Goal: Transaction & Acquisition: Obtain resource

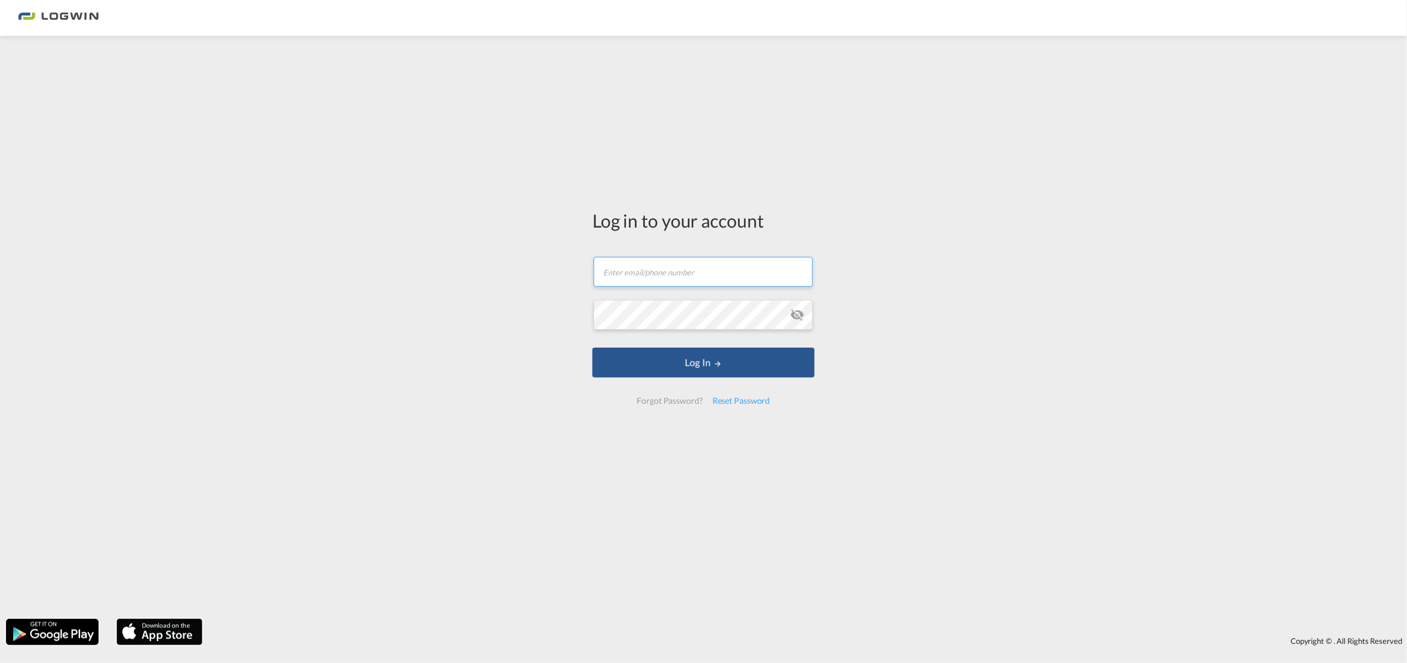
click at [663, 278] on input "text" at bounding box center [703, 272] width 219 height 30
type input "[EMAIL_ADDRESS][PERSON_NAME][DOMAIN_NAME]"
click at [593, 348] on button "Log In" at bounding box center [704, 363] width 222 height 30
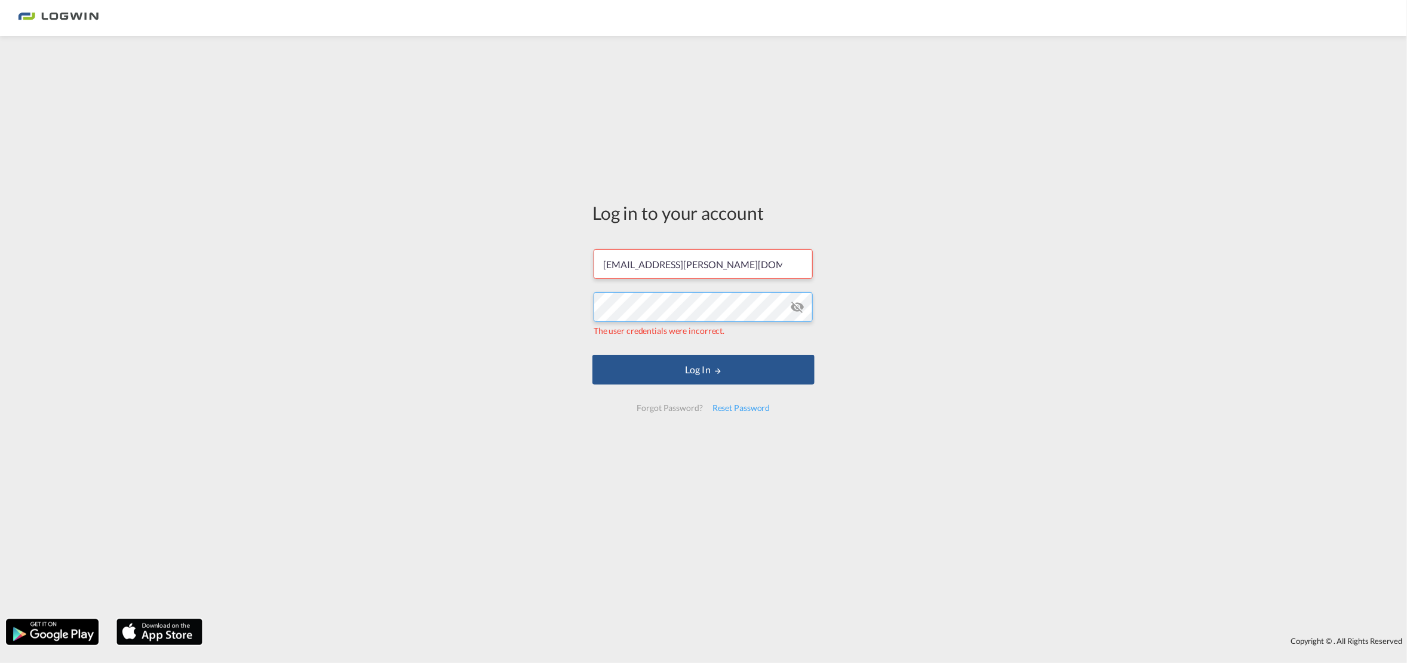
click at [149, 286] on div "Log in to your account [EMAIL_ADDRESS][PERSON_NAME][DOMAIN_NAME] The user crede…" at bounding box center [703, 327] width 1407 height 571
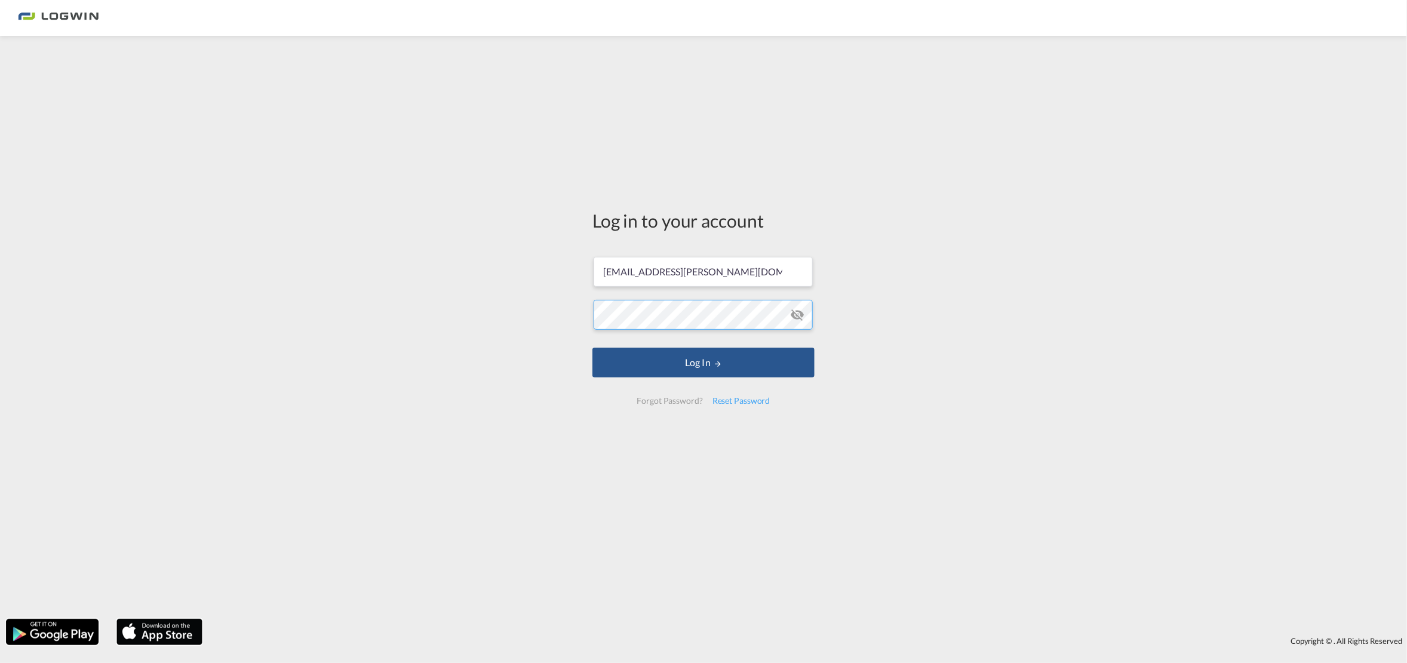
click at [593, 348] on button "Log In" at bounding box center [704, 363] width 222 height 30
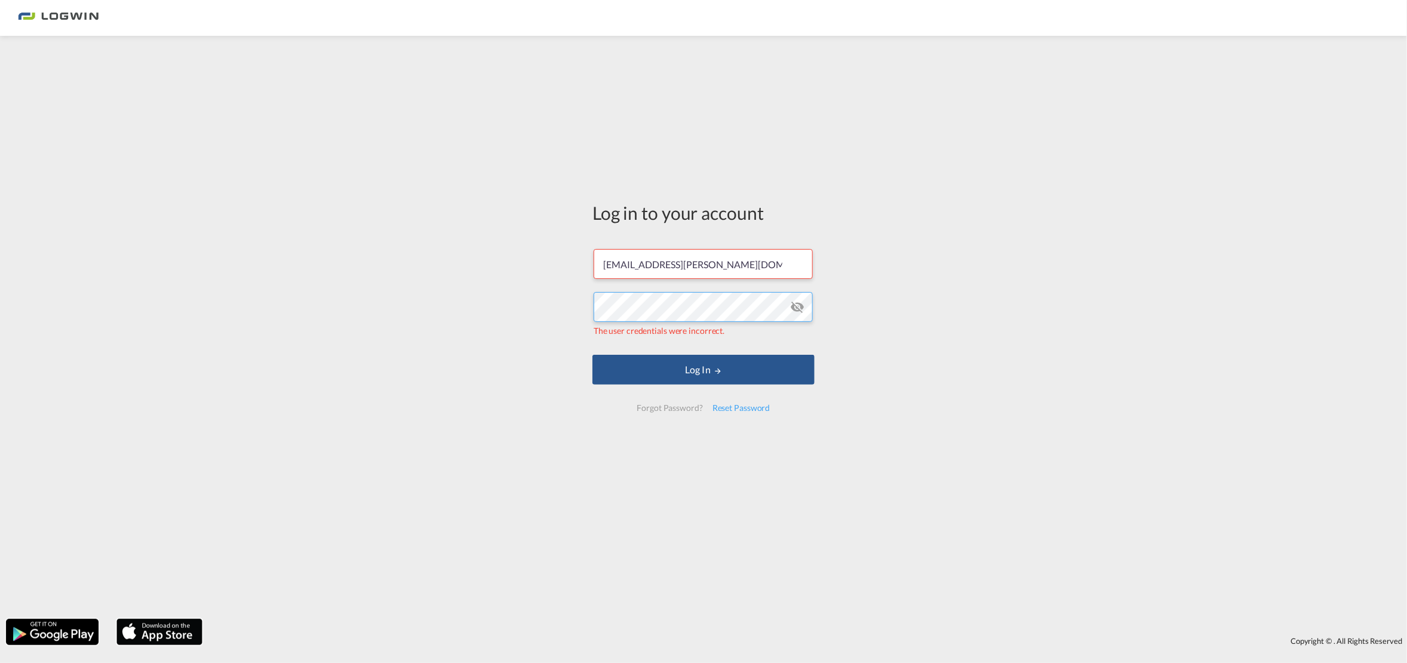
click at [183, 314] on div "Log in to your account tanja.grimm@LOGWIN-LOGISTICS.COM The user credentials we…" at bounding box center [703, 327] width 1407 height 571
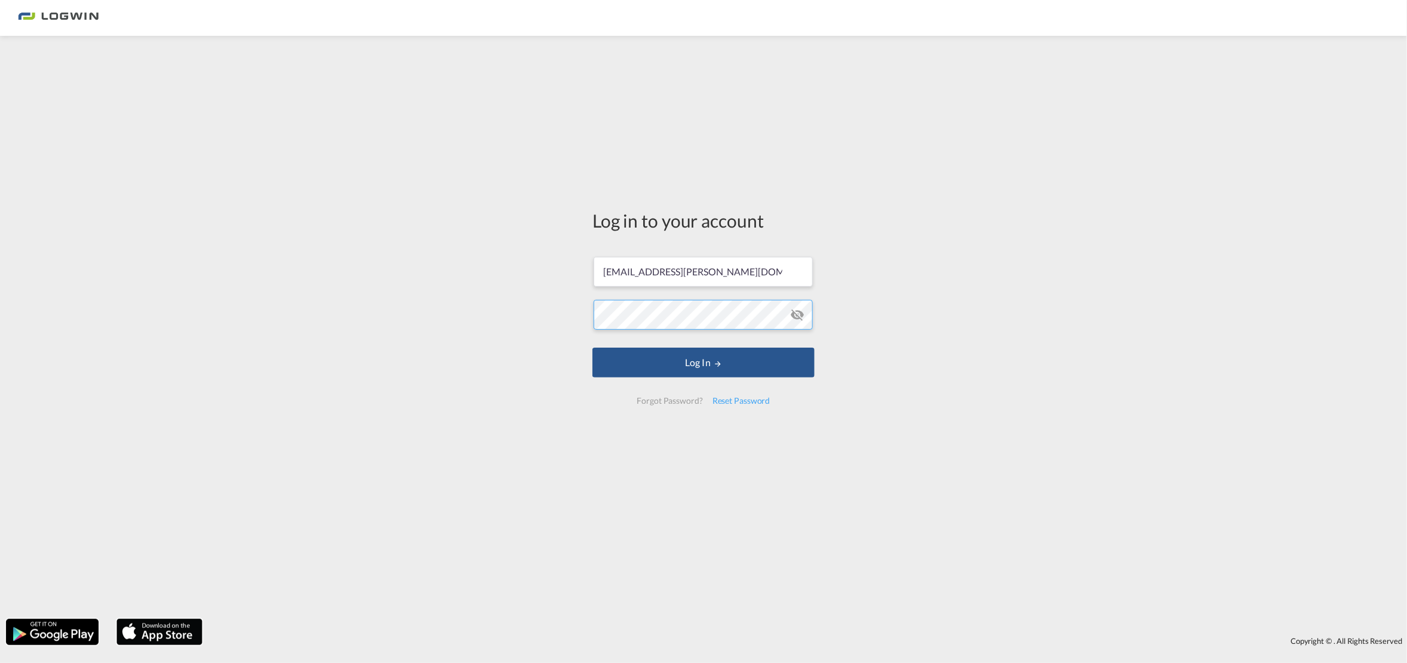
click at [593, 348] on button "Log In" at bounding box center [704, 363] width 222 height 30
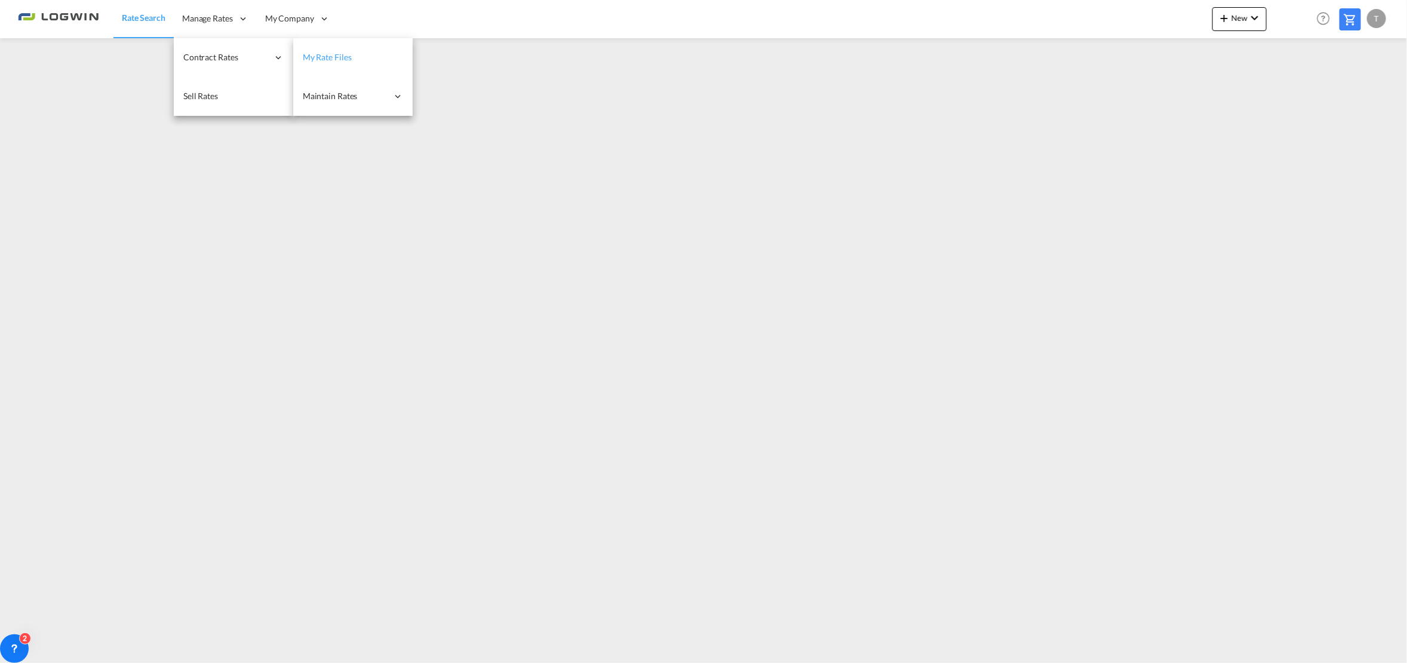
click at [323, 48] on link "My Rate Files" at bounding box center [352, 57] width 119 height 39
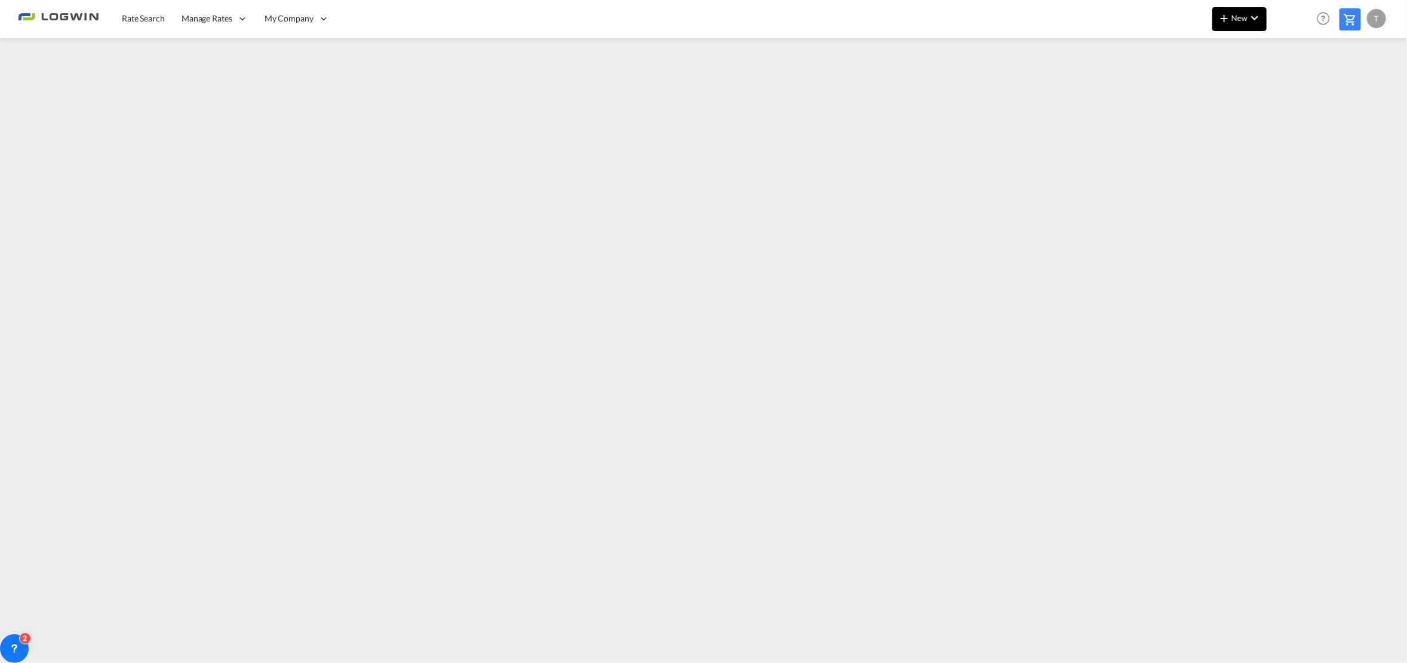
click at [1235, 23] on button "New" at bounding box center [1240, 19] width 54 height 24
click at [1296, 85] on span "Ratesheet" at bounding box center [1289, 90] width 13 height 24
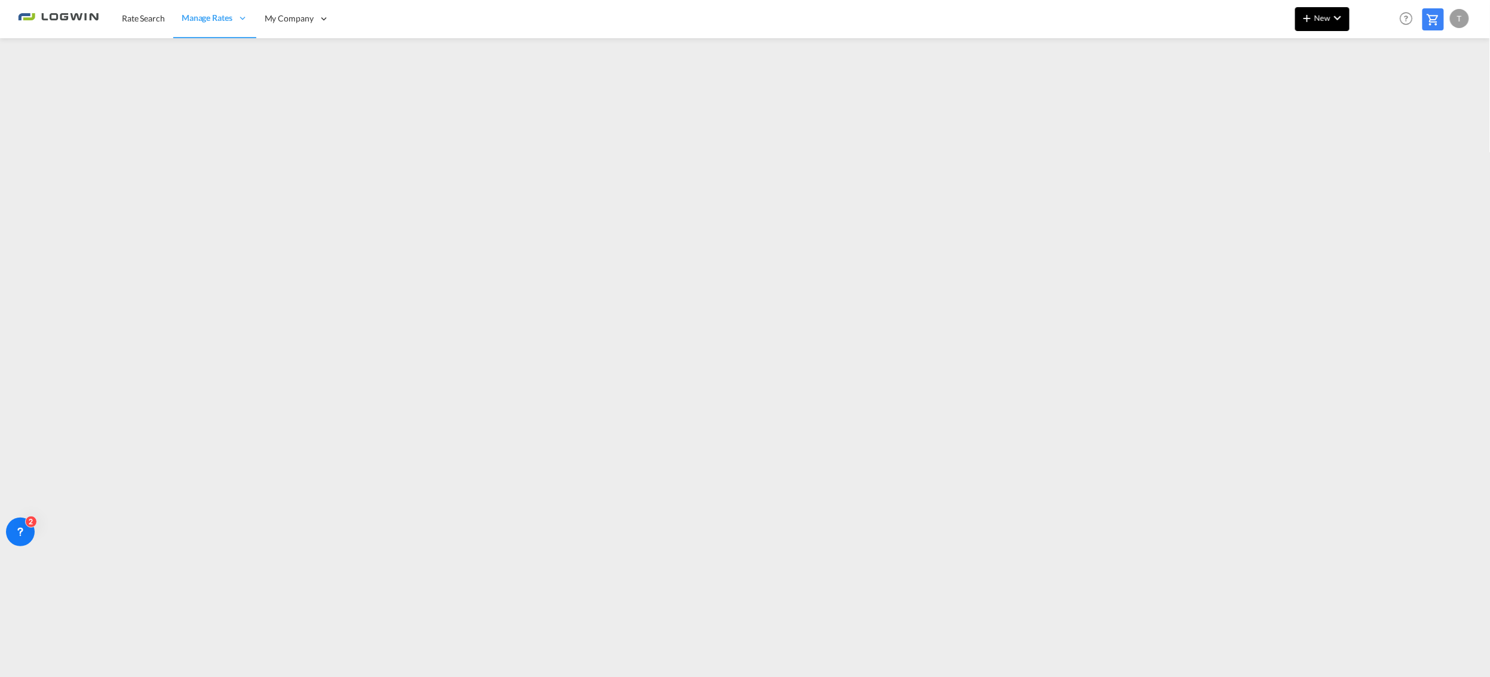
click at [1308, 20] on md-icon "icon-plus 400-fg" at bounding box center [1307, 18] width 14 height 14
click at [1373, 89] on span "Ratesheet" at bounding box center [1372, 90] width 13 height 24
click at [1313, 19] on md-icon "icon-plus 400-fg" at bounding box center [1307, 18] width 14 height 14
click at [1299, 51] on span "Rates" at bounding box center [1292, 51] width 14 height 24
click at [1385, 78] on div "Ratesheet" at bounding box center [1388, 90] width 44 height 30
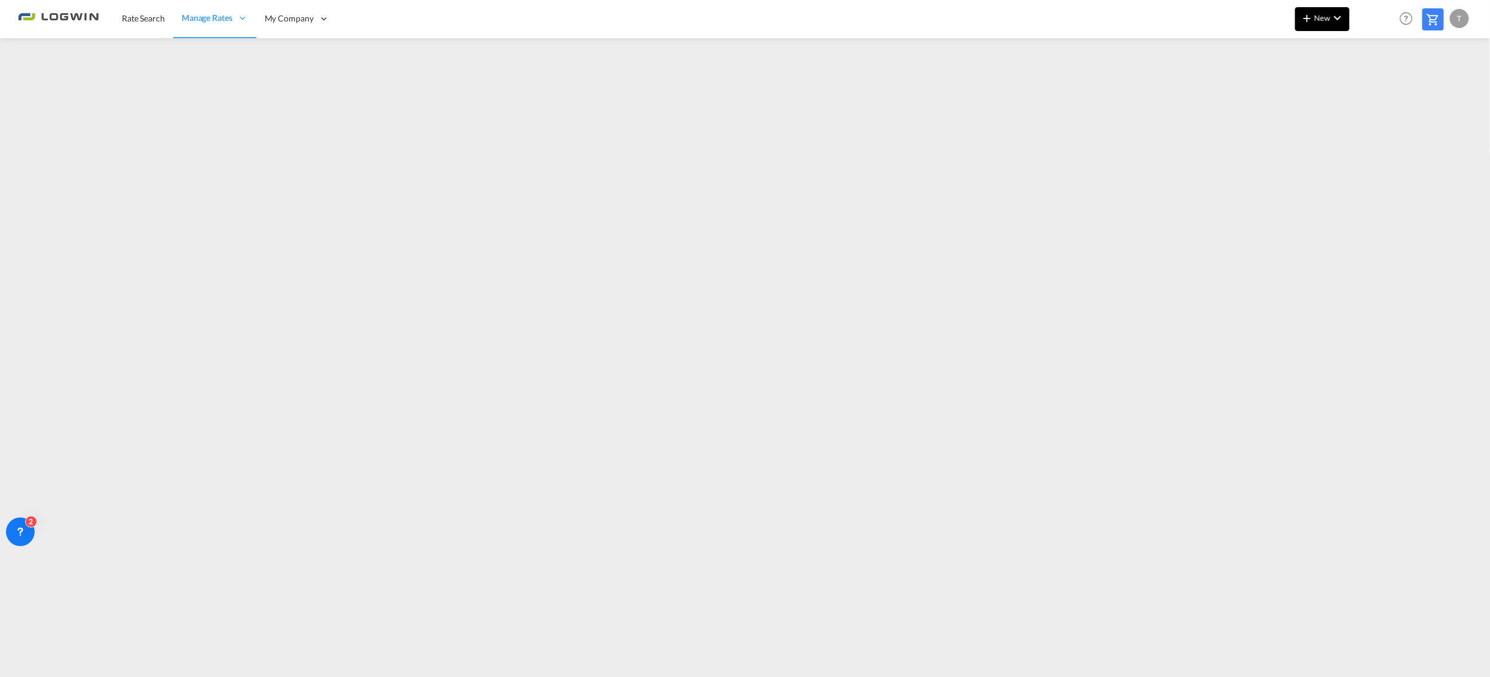
click at [1318, 17] on span "New" at bounding box center [1322, 18] width 45 height 10
click at [1379, 93] on span "Ratesheet" at bounding box center [1372, 90] width 13 height 24
click at [1318, 22] on button "New" at bounding box center [1322, 19] width 54 height 24
click at [1379, 88] on span "Ratesheet" at bounding box center [1372, 90] width 13 height 24
click at [1336, 20] on md-icon "icon-chevron-down" at bounding box center [1337, 18] width 14 height 14
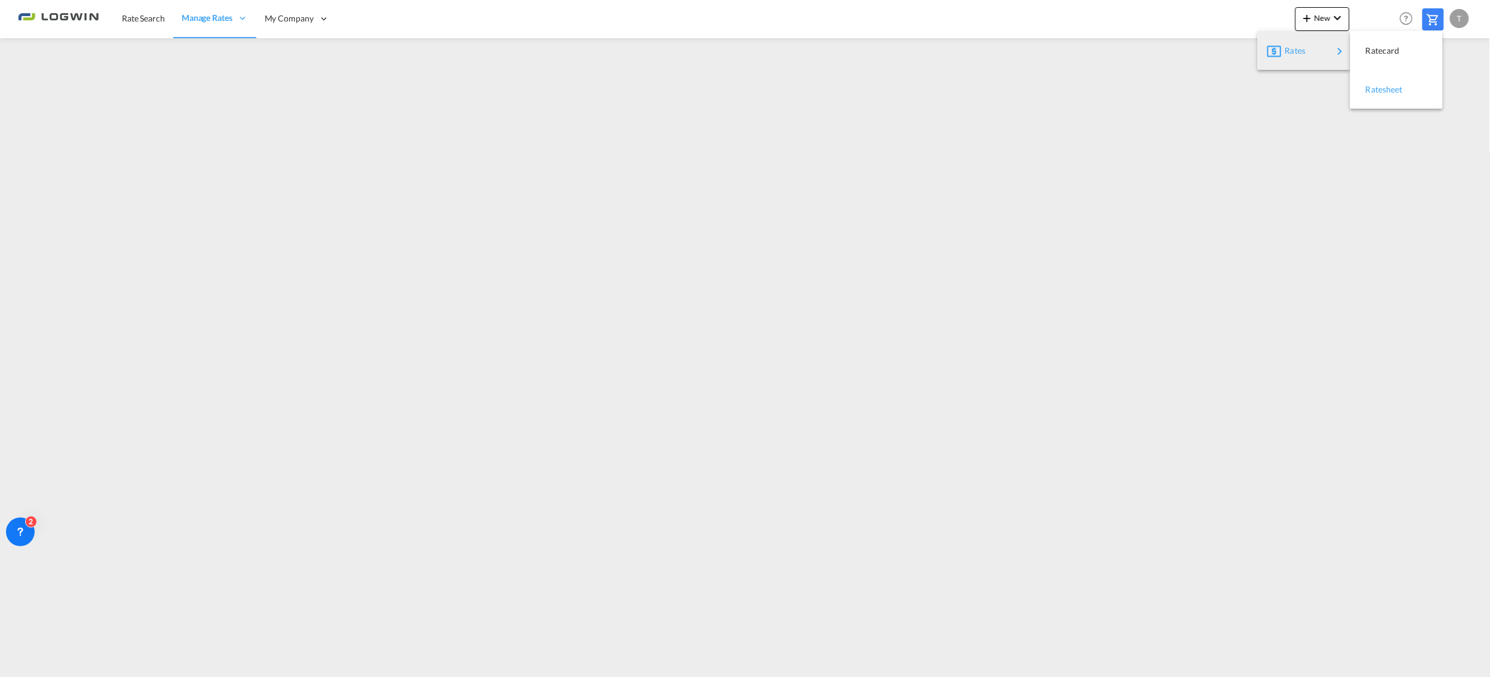
click at [1379, 84] on span "Ratesheet" at bounding box center [1372, 90] width 13 height 24
click at [1308, 20] on md-icon "icon-plus 400-fg" at bounding box center [1307, 18] width 14 height 14
click at [828, 80] on md-backdrop at bounding box center [745, 338] width 1490 height 677
click at [1323, 13] on span "New" at bounding box center [1322, 18] width 45 height 10
click at [1379, 84] on span "Ratesheet" at bounding box center [1372, 90] width 13 height 24
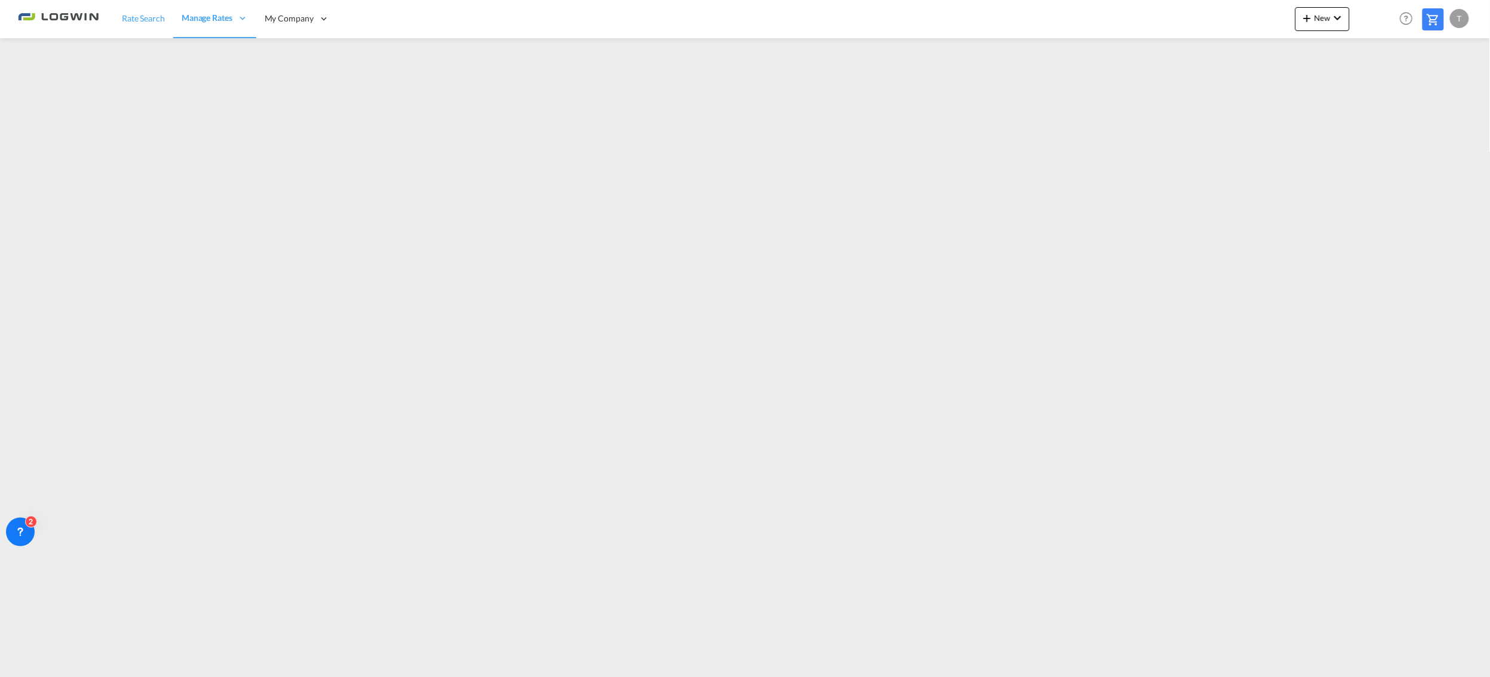
click at [139, 17] on span "Rate Search" at bounding box center [143, 18] width 43 height 10
click at [131, 8] on link "Rate Search" at bounding box center [144, 18] width 60 height 39
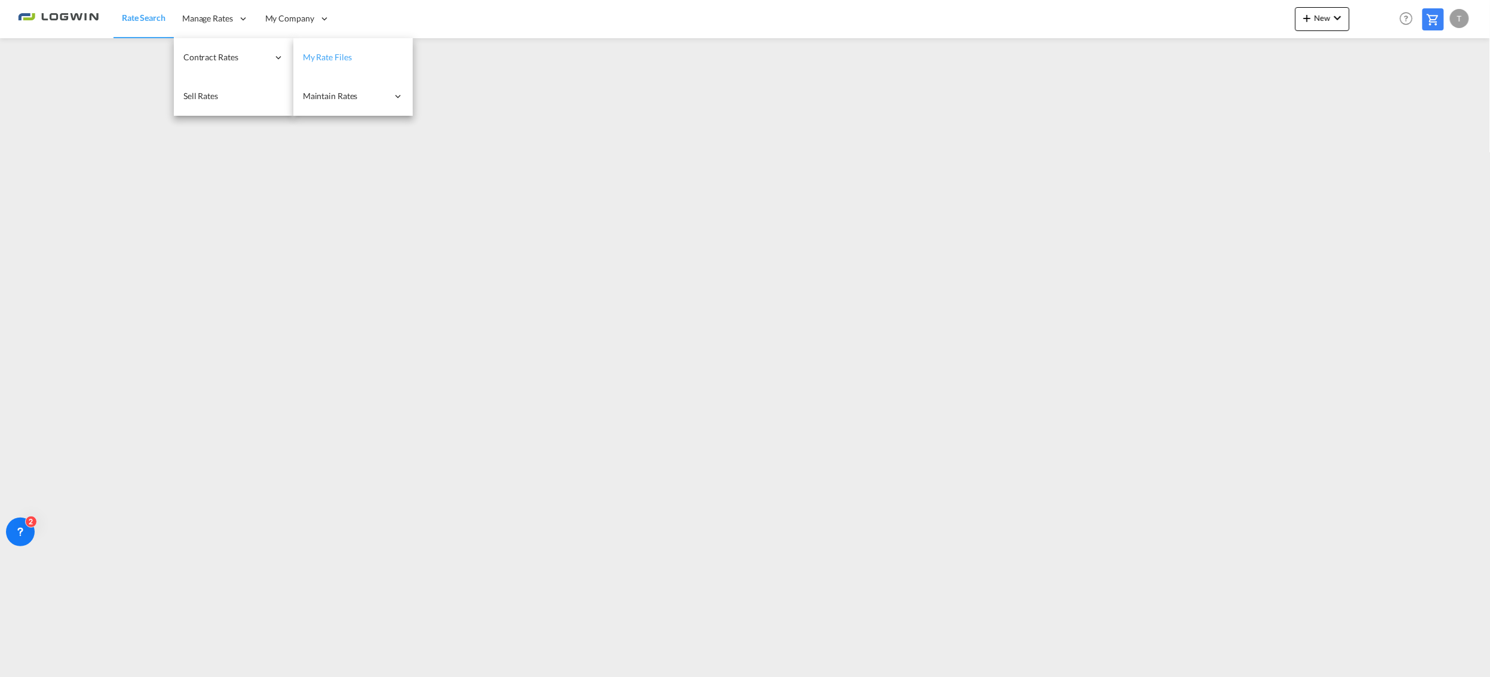
click at [354, 60] on link "My Rate Files" at bounding box center [352, 57] width 119 height 39
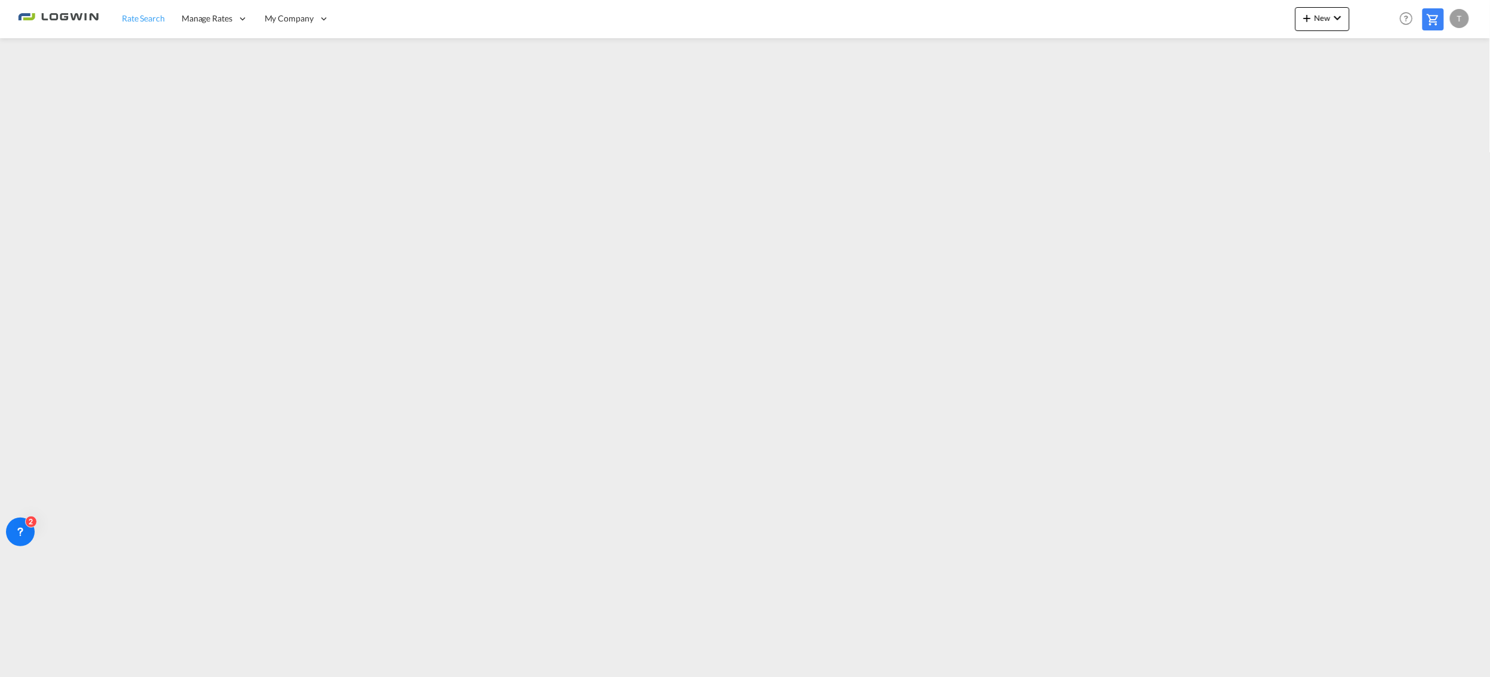
click at [144, 22] on span "Rate Search" at bounding box center [143, 18] width 43 height 10
click at [1342, 26] on button "New" at bounding box center [1322, 19] width 54 height 24
click at [1375, 91] on span "Ratesheet" at bounding box center [1372, 90] width 13 height 24
click at [1327, 22] on span "New" at bounding box center [1322, 18] width 45 height 10
click at [1379, 87] on span "Ratesheet" at bounding box center [1372, 90] width 13 height 24
